Goal: Transaction & Acquisition: Purchase product/service

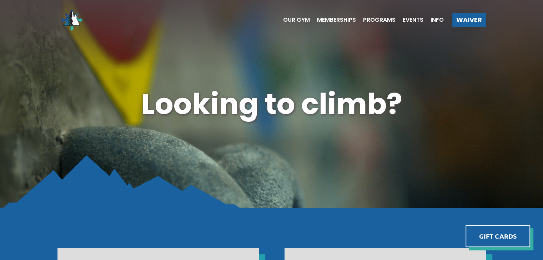
click at [332, 16] on ul "Our Gym Memberships Programs Events Info" at bounding box center [360, 20] width 168 height 29
click at [333, 20] on span "Memberships" at bounding box center [336, 20] width 39 height 6
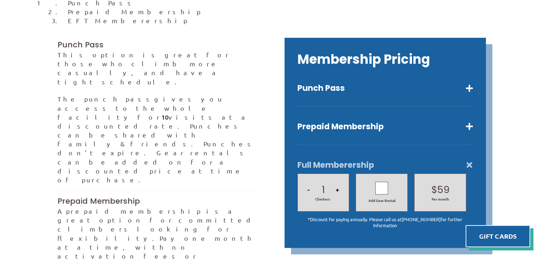
scroll to position [196, 0]
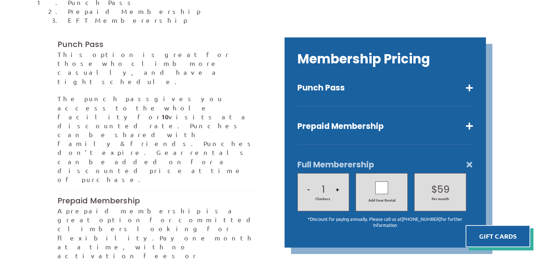
click at [393, 75] on div "Punch Pass Ten visits a reduced rate. $145 Adults $125 *Discount $110 Kids (5 -…" at bounding box center [385, 91] width 176 height 32
click at [400, 83] on button "Punch Pass" at bounding box center [385, 88] width 176 height 10
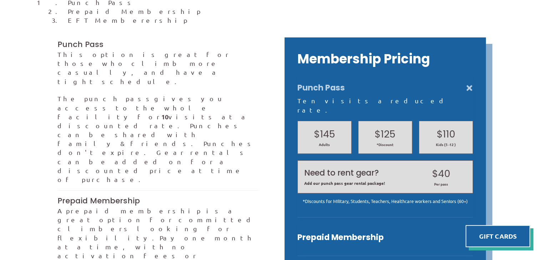
click at [400, 83] on button "Punch Pass" at bounding box center [385, 88] width 176 height 10
